Goal: Transaction & Acquisition: Subscribe to service/newsletter

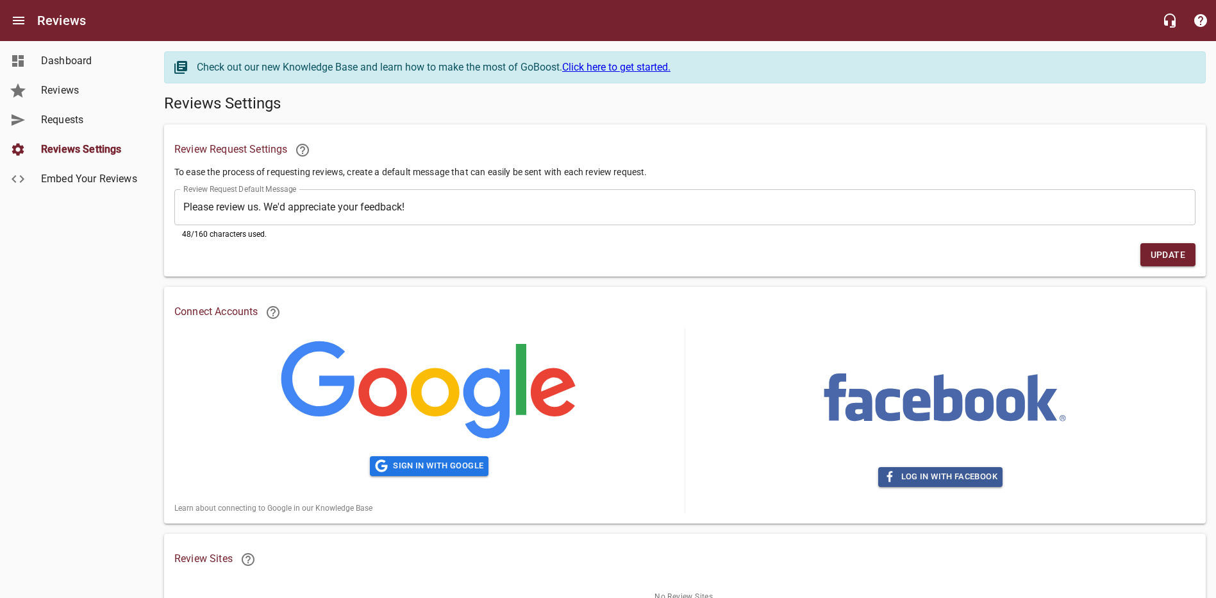
scroll to position [71, 0]
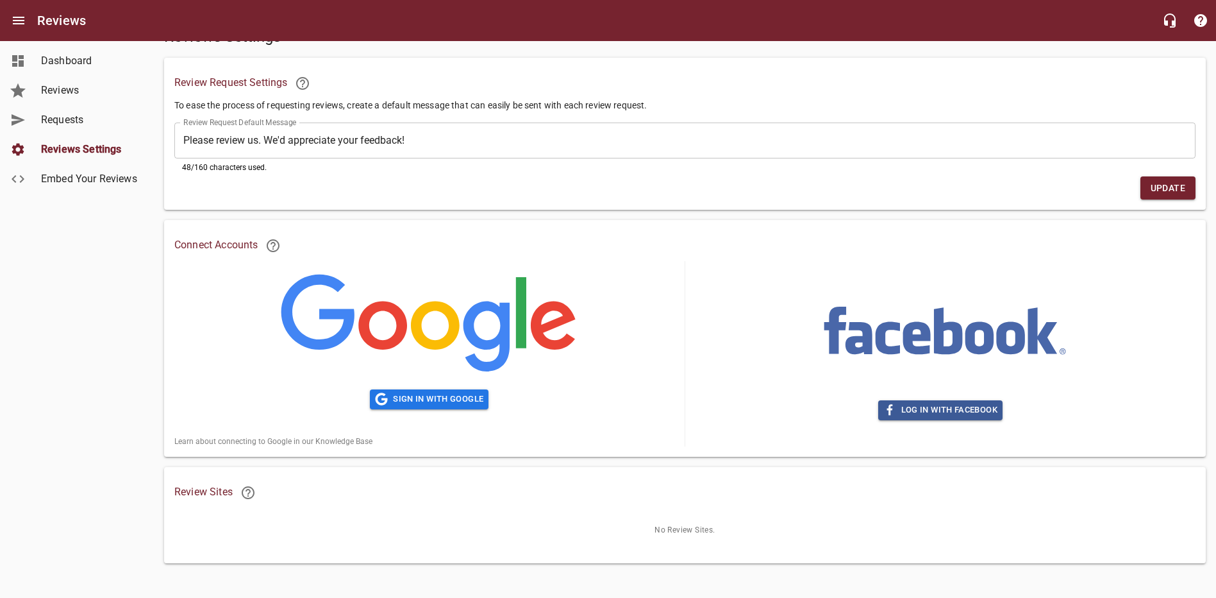
click at [49, 56] on span "Dashboard" at bounding box center [89, 60] width 97 height 15
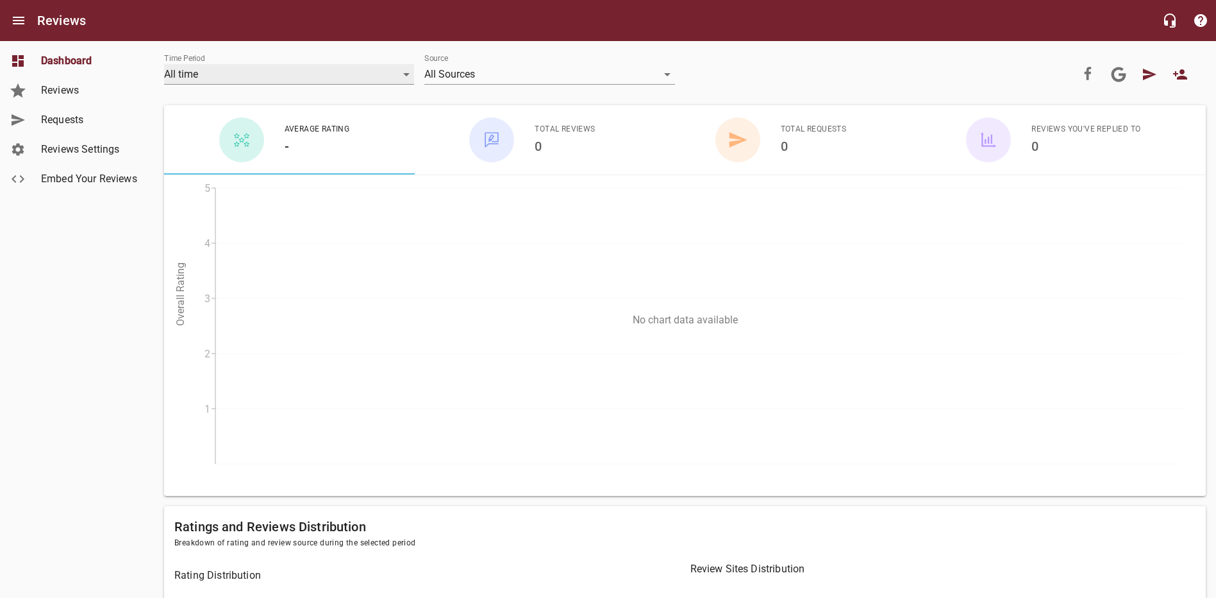
click at [278, 75] on div "All time" at bounding box center [289, 74] width 250 height 21
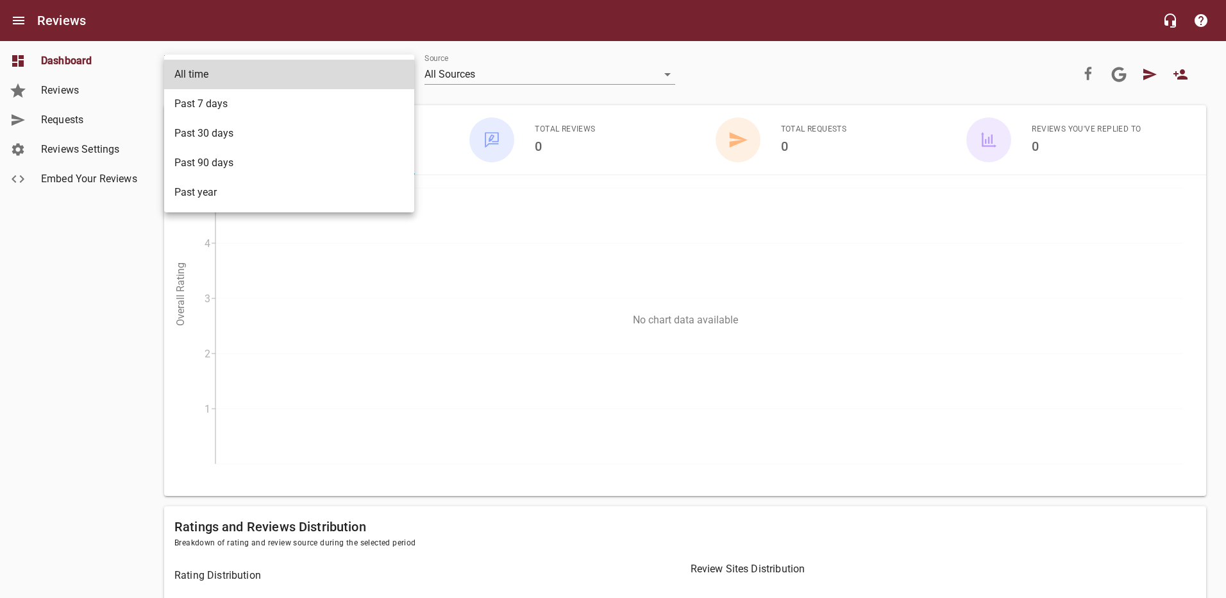
click at [286, 76] on li "All time" at bounding box center [289, 74] width 250 height 29
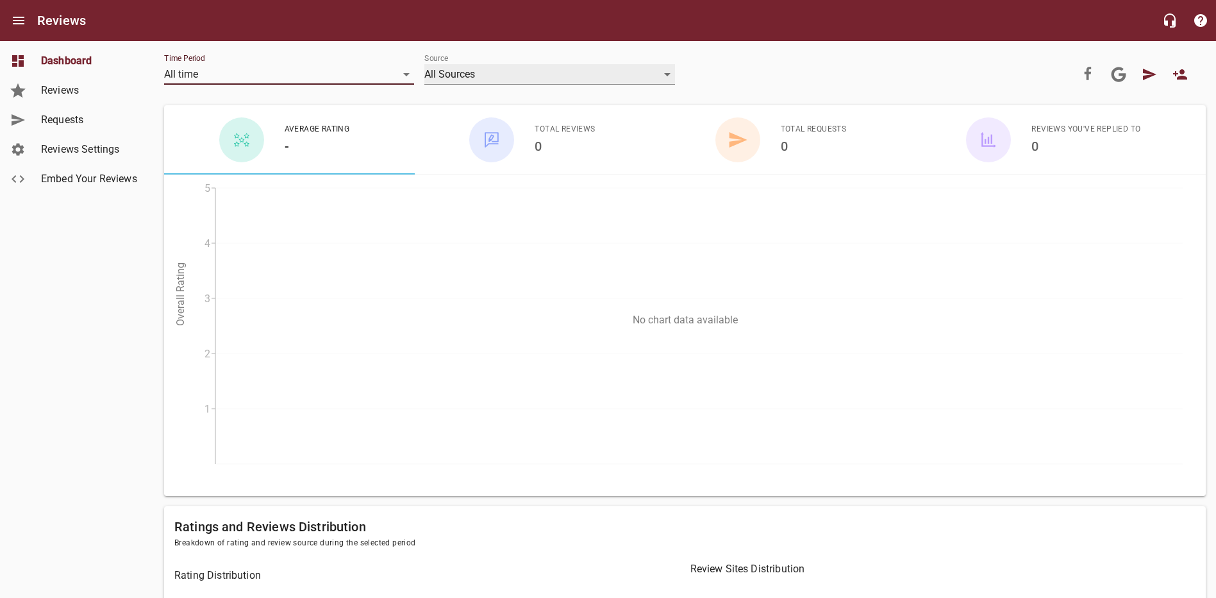
click at [555, 75] on div "All Sources" at bounding box center [549, 74] width 250 height 21
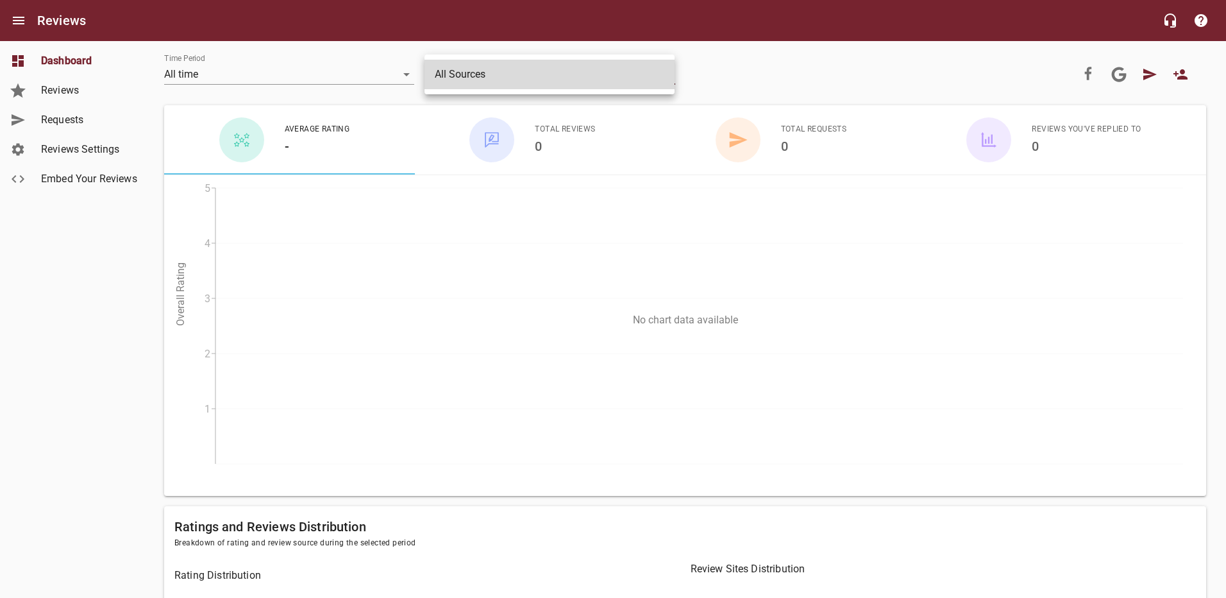
click at [555, 75] on li "All Sources" at bounding box center [549, 74] width 250 height 29
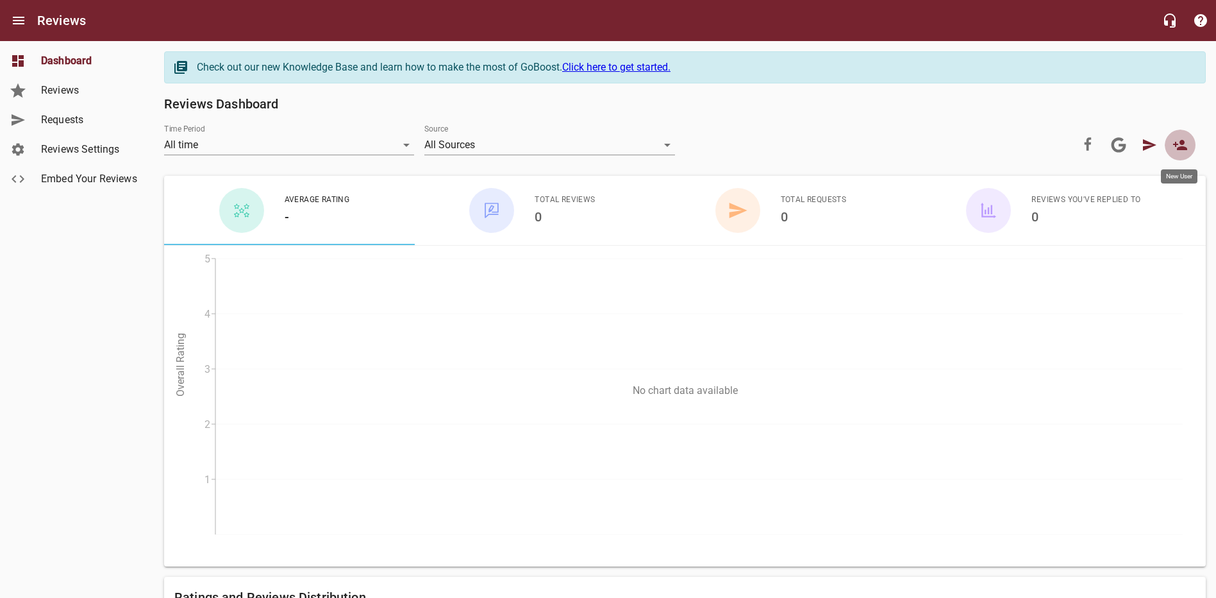
click at [1184, 151] on icon at bounding box center [1180, 144] width 15 height 15
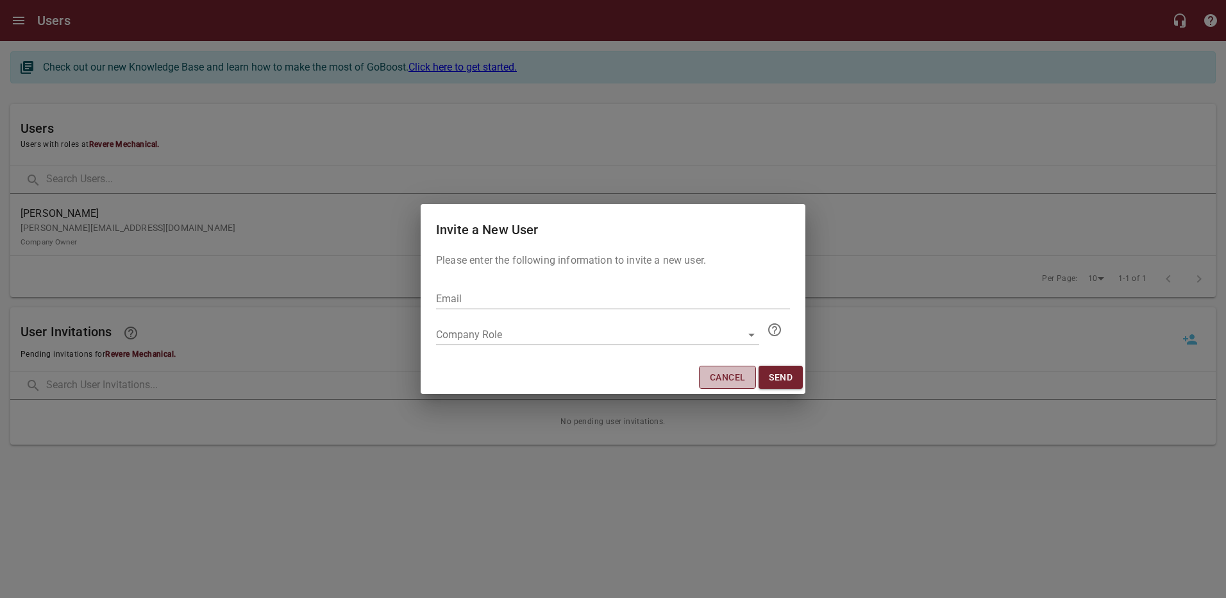
click at [718, 384] on span "Cancel" at bounding box center [727, 377] width 35 height 16
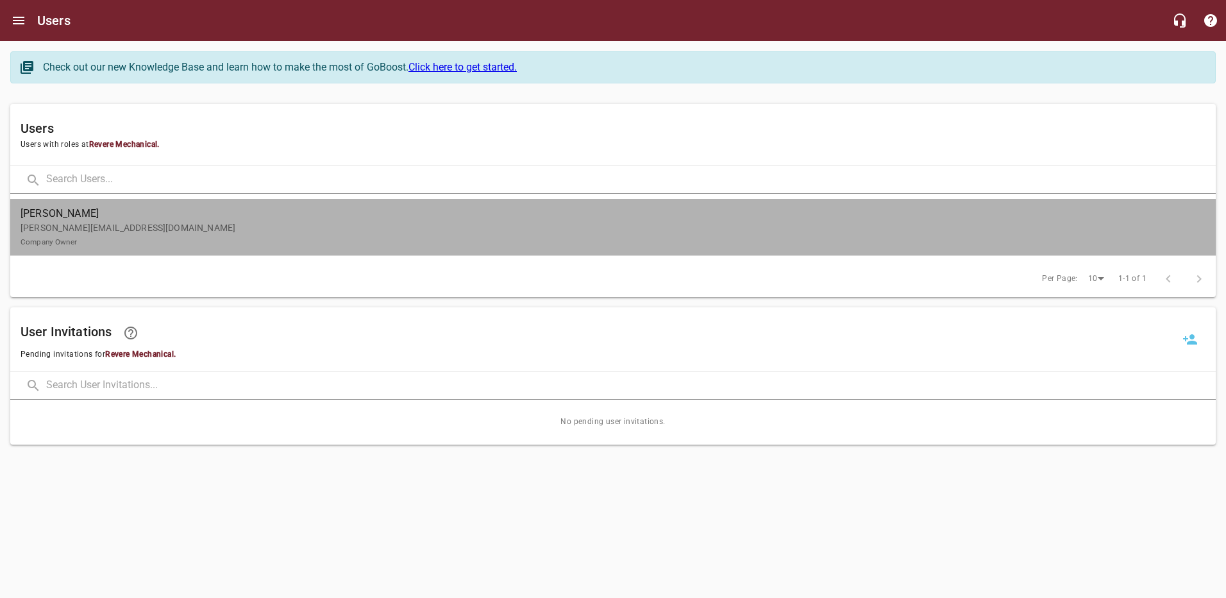
click at [96, 219] on span "[PERSON_NAME]" at bounding box center [608, 213] width 1175 height 15
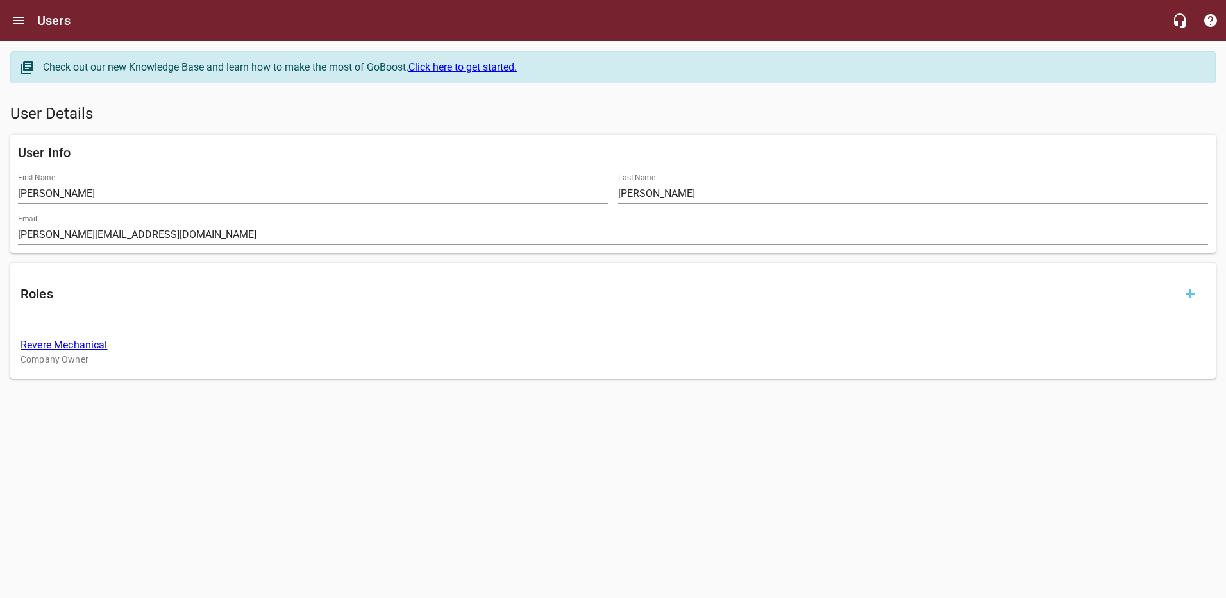
click at [26, 23] on icon "Open drawer" at bounding box center [18, 20] width 15 height 15
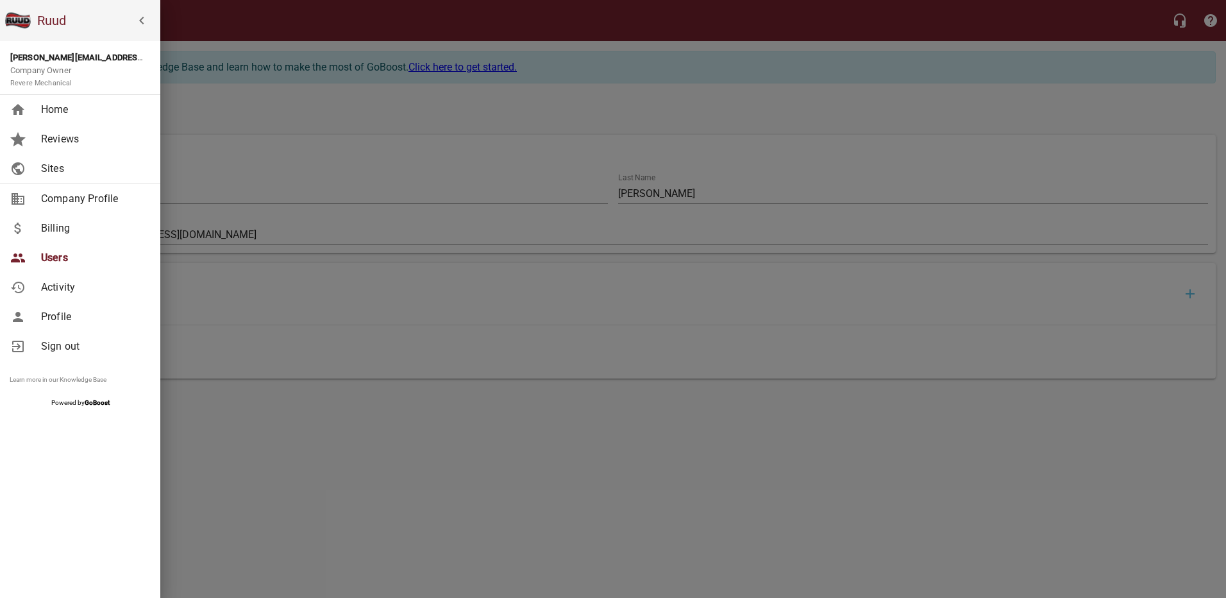
click at [60, 60] on strong "[PERSON_NAME][EMAIL_ADDRESS][DOMAIN_NAME]" at bounding box center [110, 58] width 200 height 10
click at [46, 310] on span "Profile" at bounding box center [93, 316] width 104 height 15
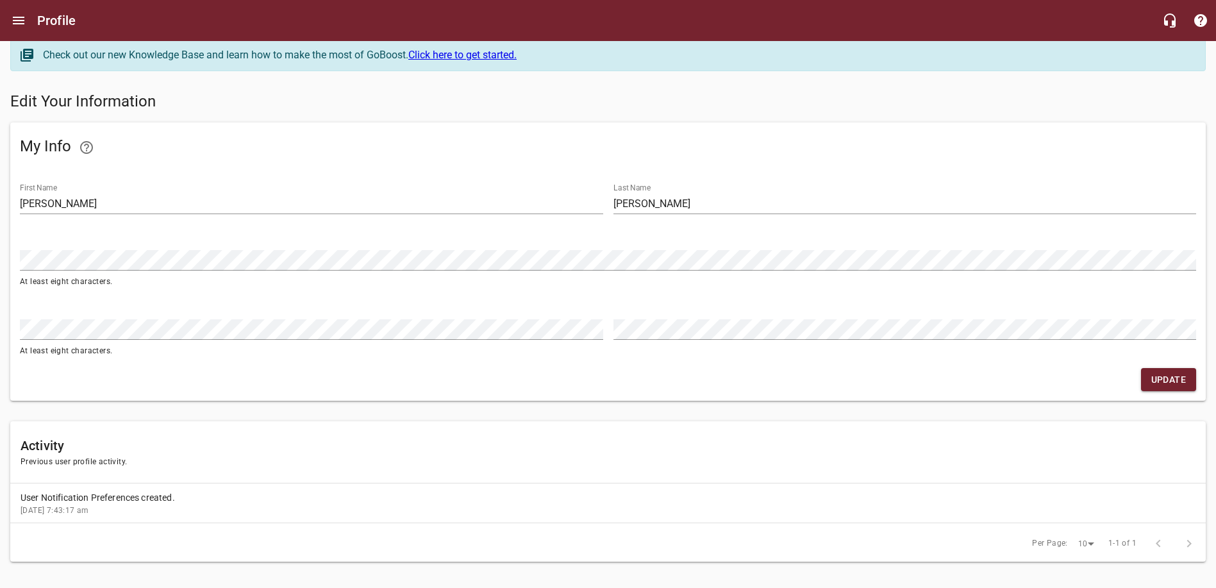
scroll to position [23, 0]
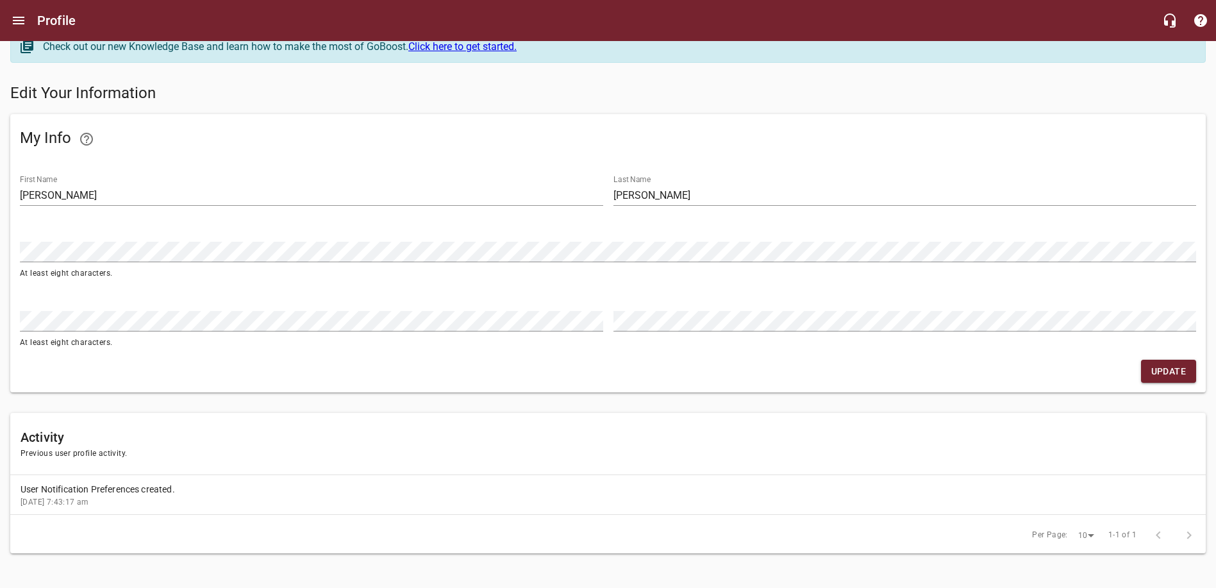
click at [75, 483] on p "User Notification Preferences created." at bounding box center [603, 489] width 1165 height 13
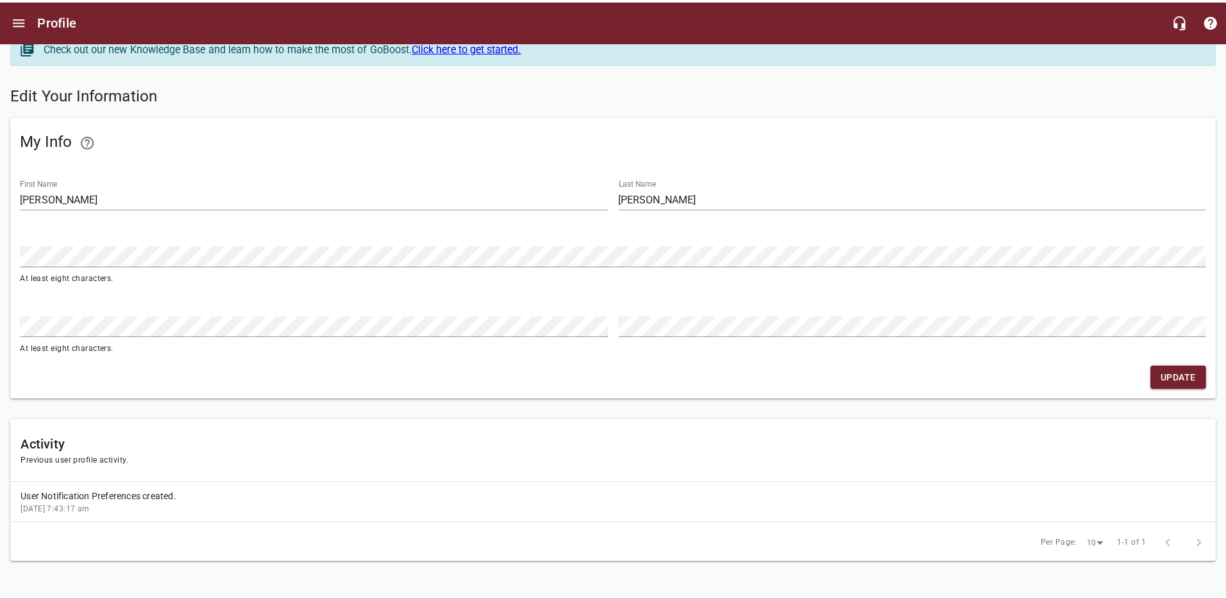
scroll to position [0, 0]
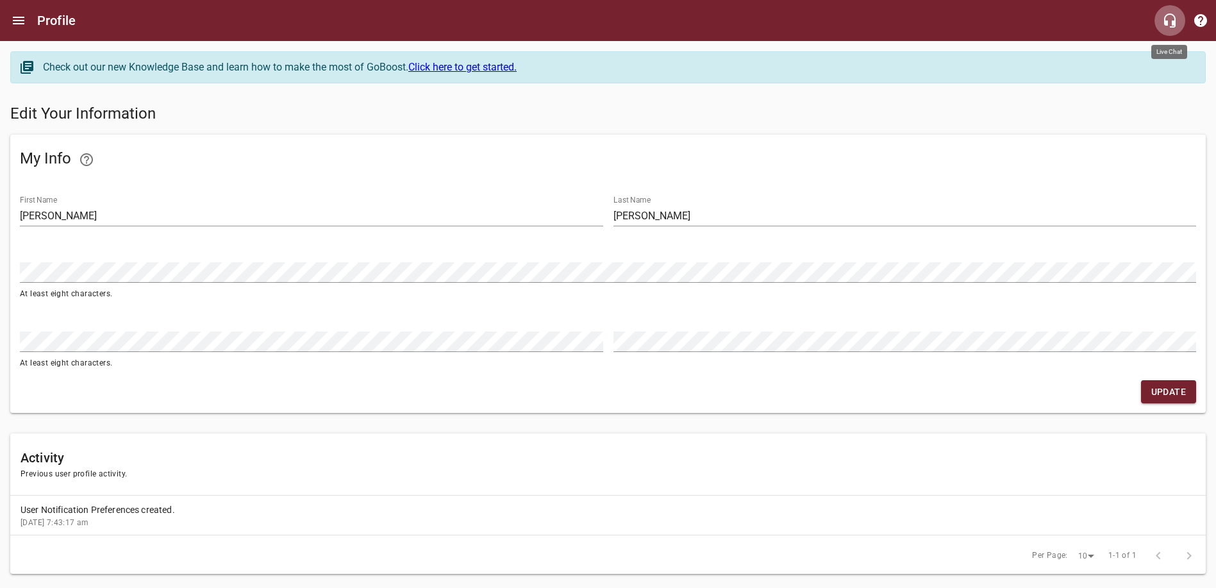
click at [1173, 17] on icon "button" at bounding box center [1169, 20] width 15 height 15
click at [1175, 18] on icon "button" at bounding box center [1170, 20] width 12 height 14
click at [1196, 18] on icon "button" at bounding box center [1200, 20] width 13 height 13
click at [33, 18] on button "Open drawer" at bounding box center [18, 20] width 31 height 31
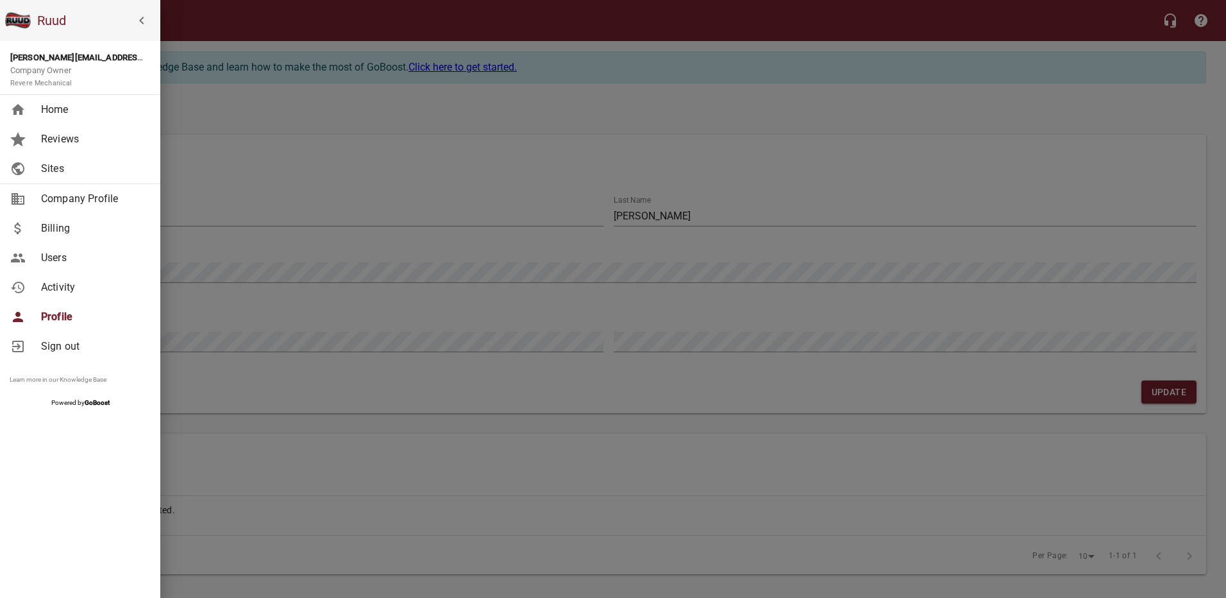
click at [35, 116] on link "Home" at bounding box center [80, 109] width 160 height 29
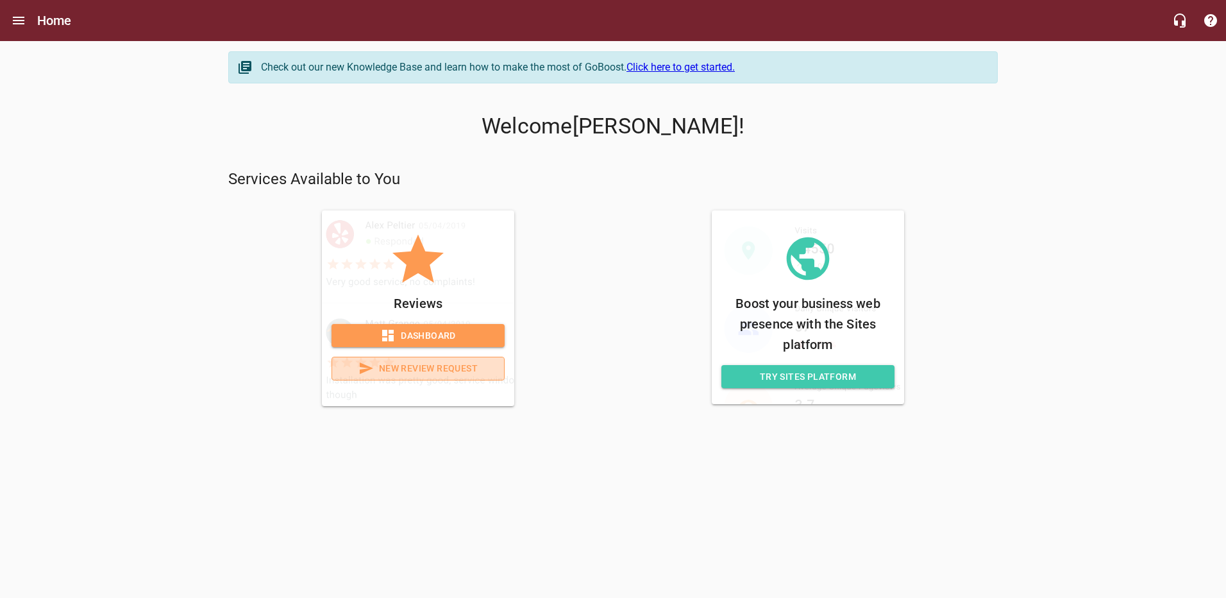
click at [408, 371] on span "New Review Request" at bounding box center [417, 368] width 151 height 16
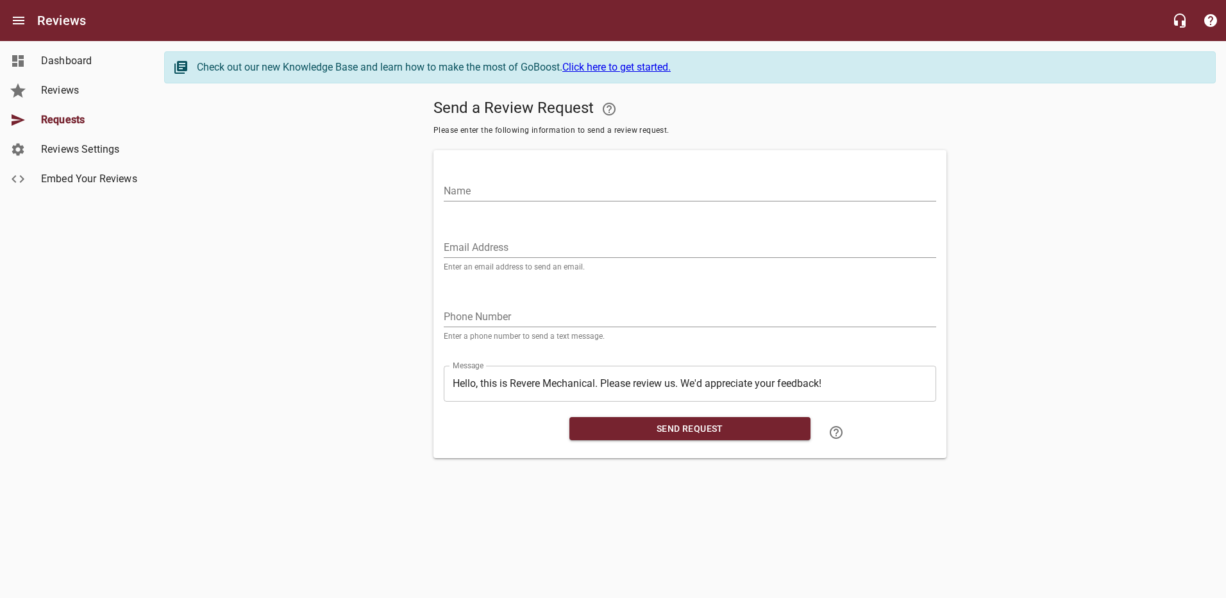
click at [1087, 256] on div "Send a Review Request Please enter the following information to send a review r…" at bounding box center [689, 276] width 1051 height 364
